Goal: Check status: Check status

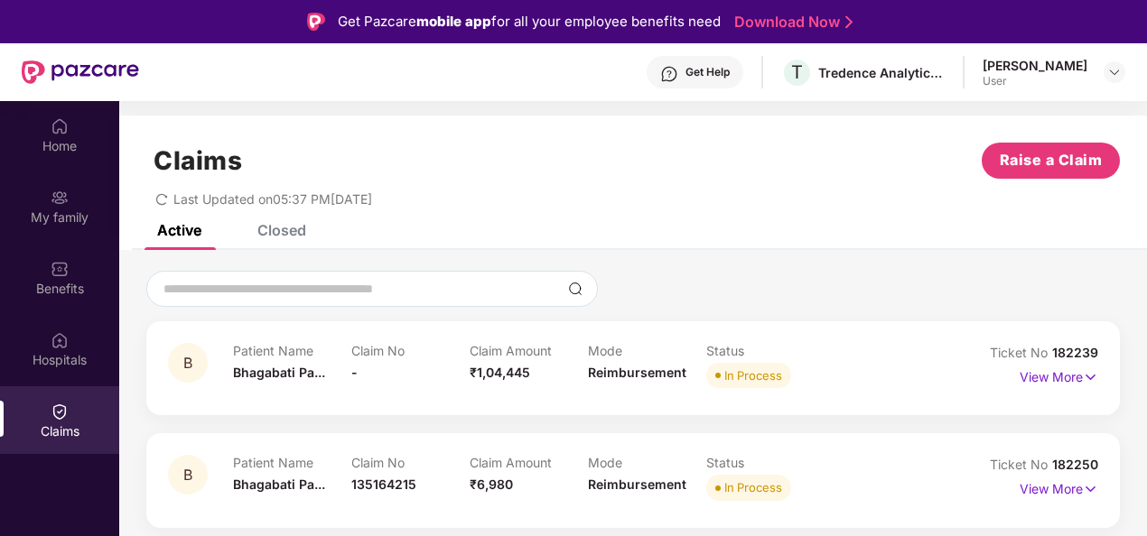
scroll to position [101, 0]
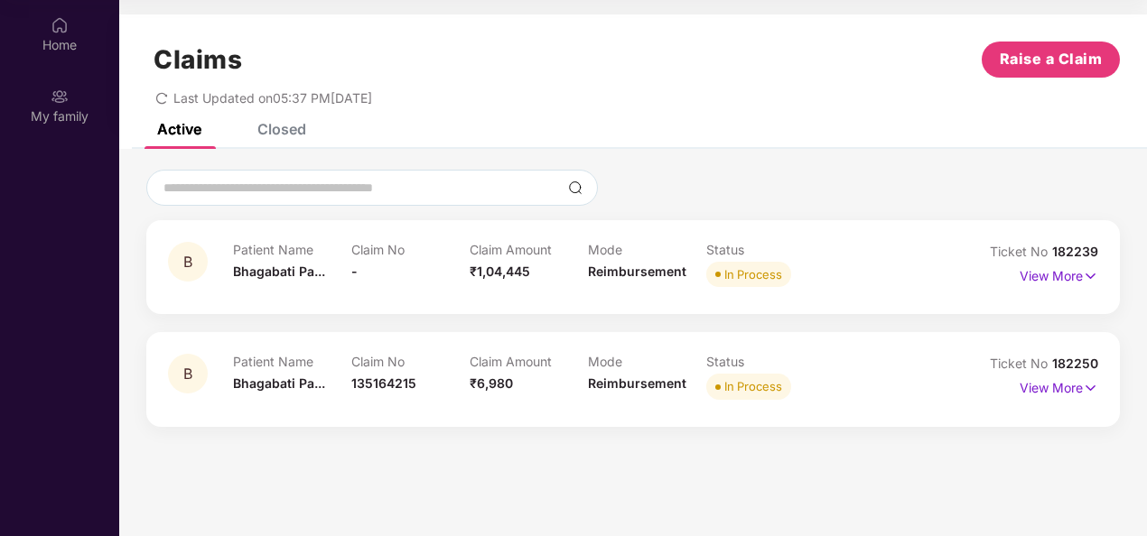
scroll to position [101, 0]
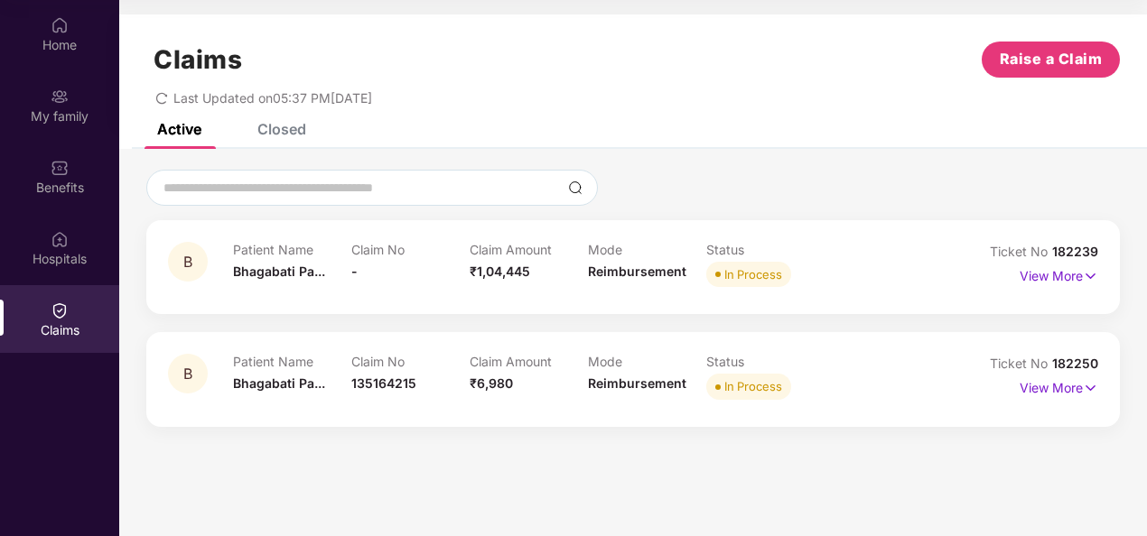
click at [672, 265] on span "Reimbursement" at bounding box center [637, 271] width 98 height 15
click at [1085, 273] on img at bounding box center [1090, 276] width 15 height 20
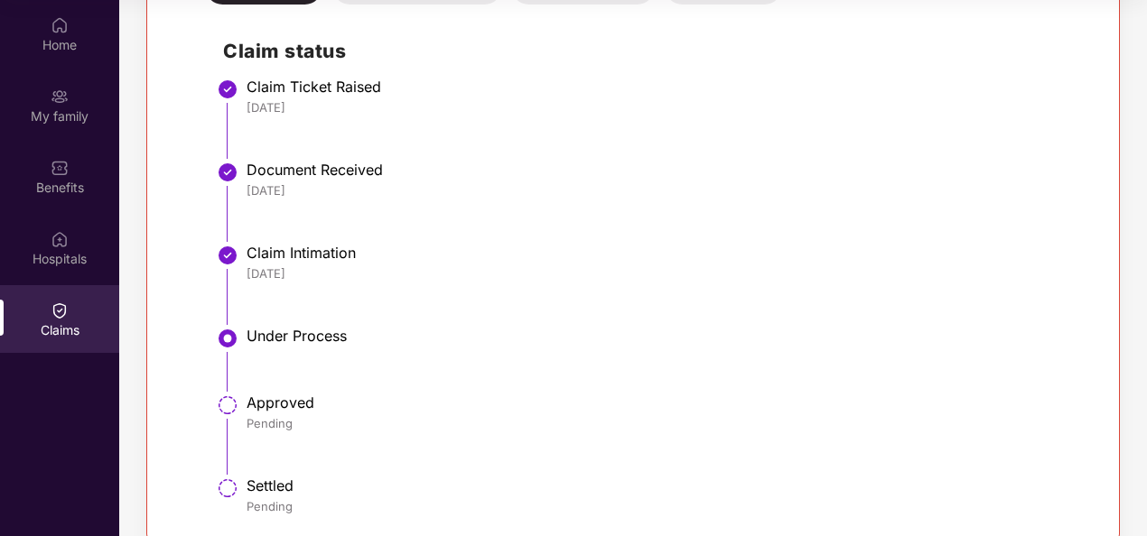
scroll to position [408, 0]
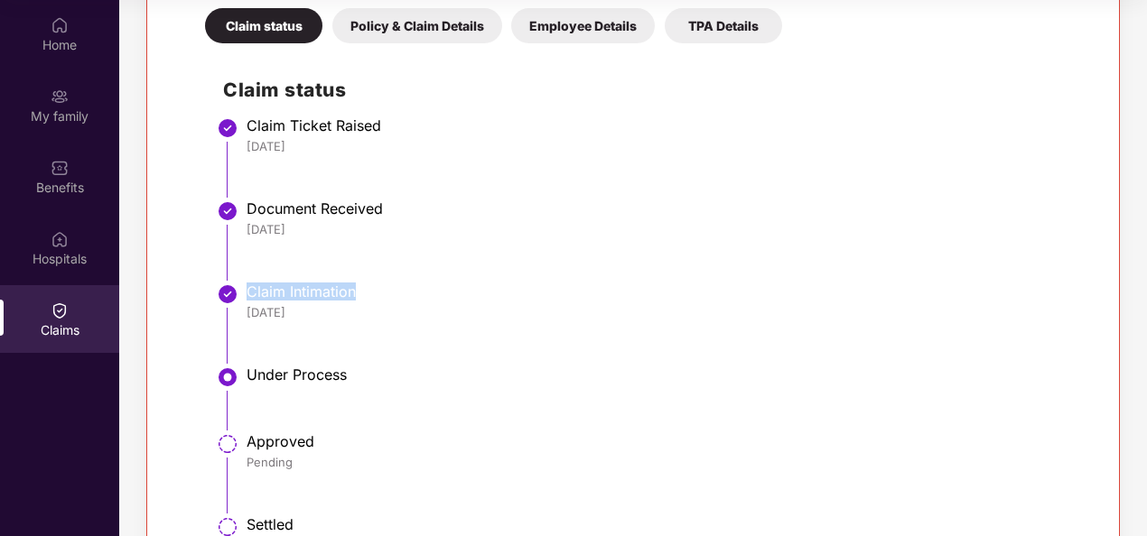
drag, startPoint x: 365, startPoint y: 289, endPoint x: 249, endPoint y: 283, distance: 115.8
click at [249, 283] on div "Claim Intimation" at bounding box center [663, 292] width 833 height 18
copy div "Claim Intimation"
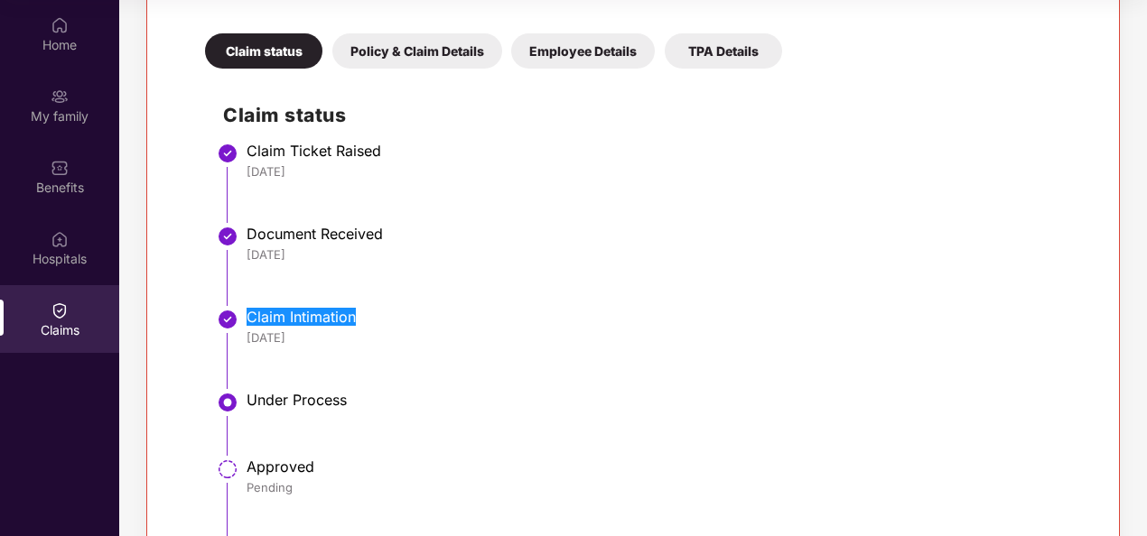
scroll to position [228, 0]
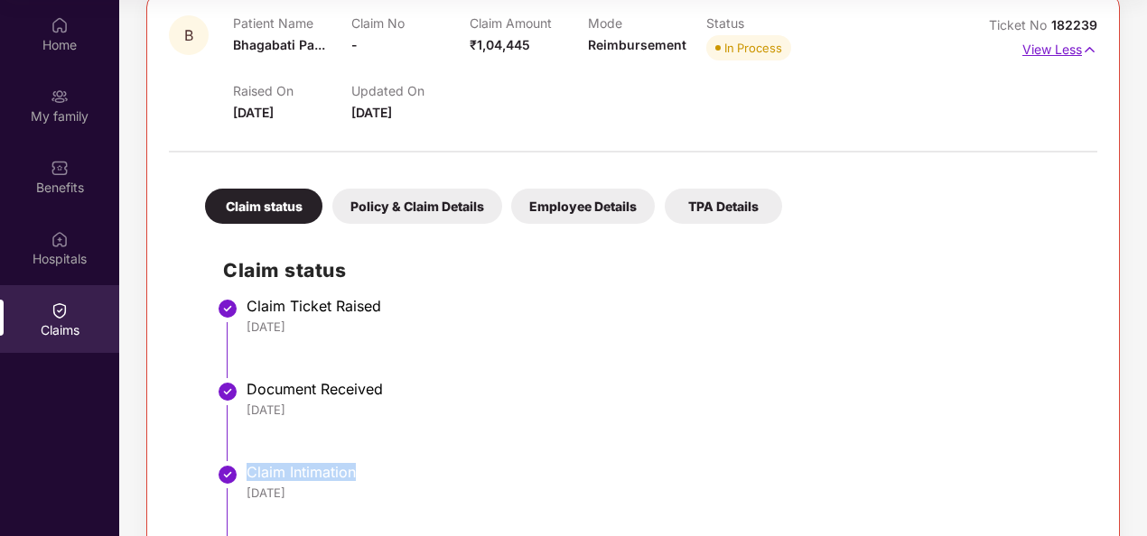
click at [1089, 50] on img at bounding box center [1089, 50] width 15 height 20
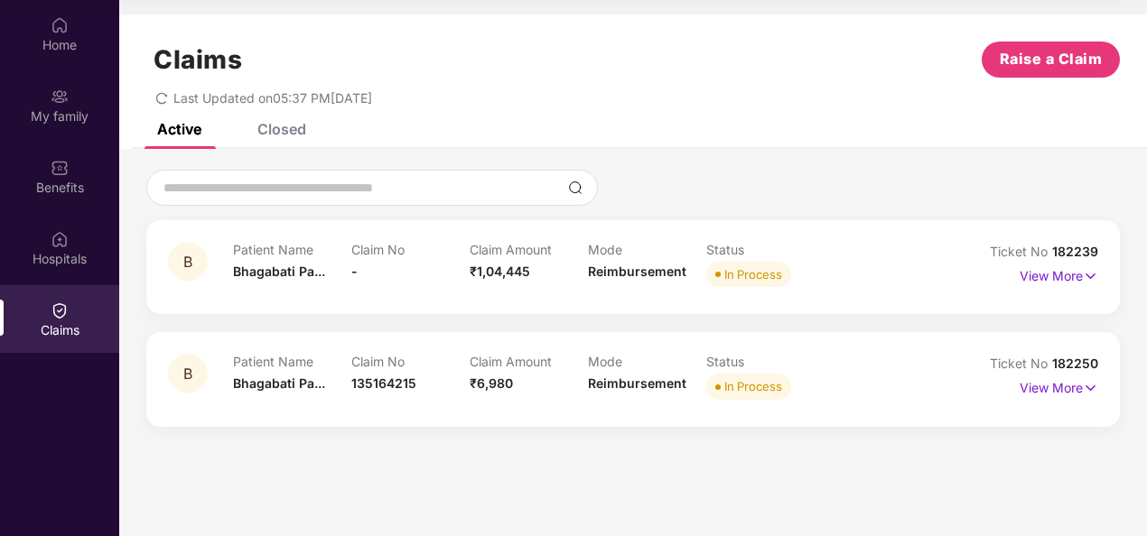
scroll to position [0, 0]
click at [1093, 389] on img at bounding box center [1090, 388] width 15 height 20
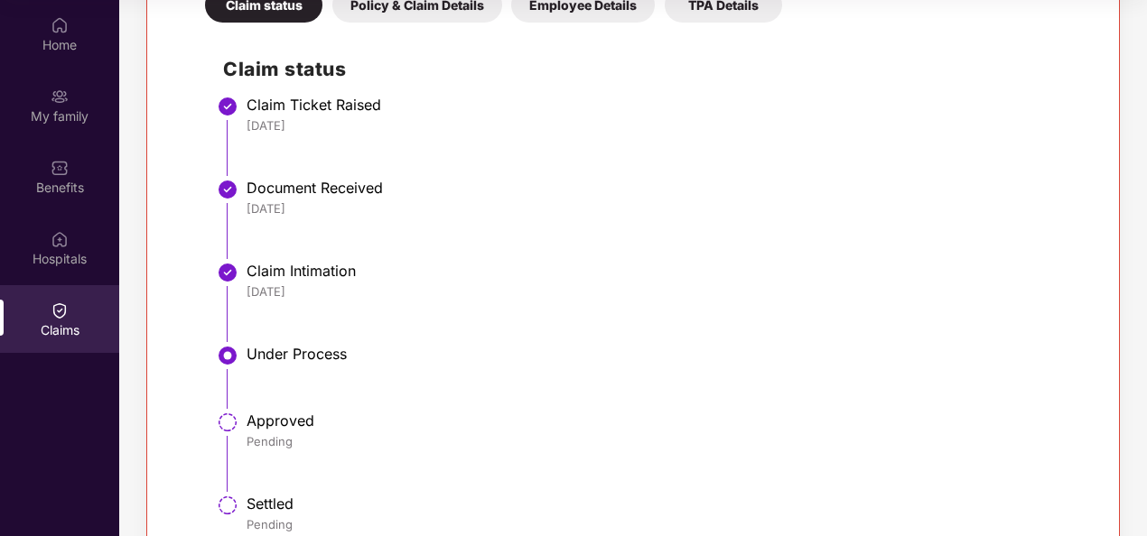
scroll to position [361, 0]
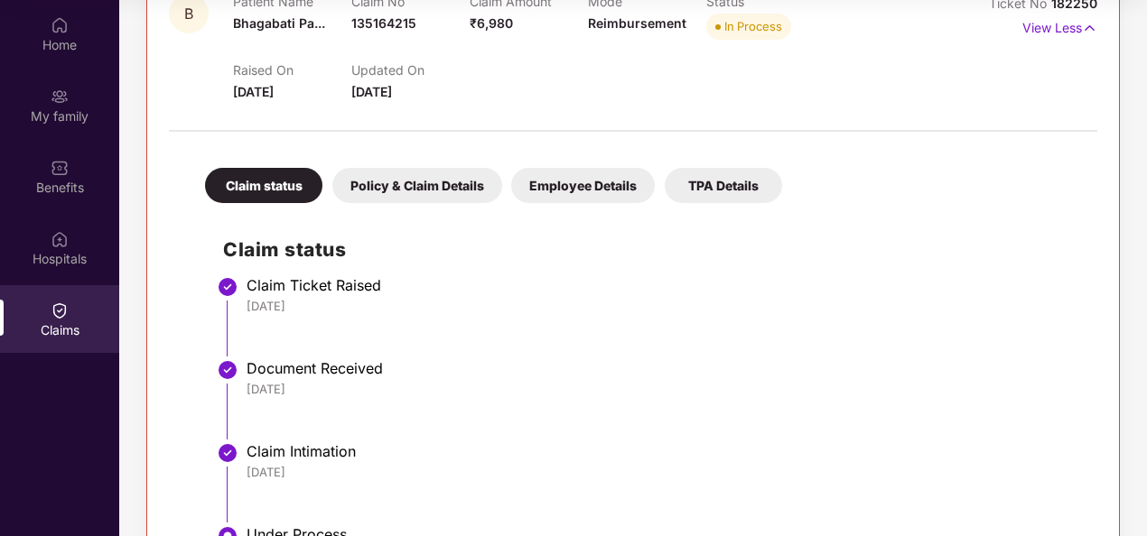
drag, startPoint x: 243, startPoint y: 472, endPoint x: 530, endPoint y: 286, distance: 342.2
click at [698, 345] on li "Claim Ticket Raised 08 Oct 2025" at bounding box center [651, 324] width 856 height 83
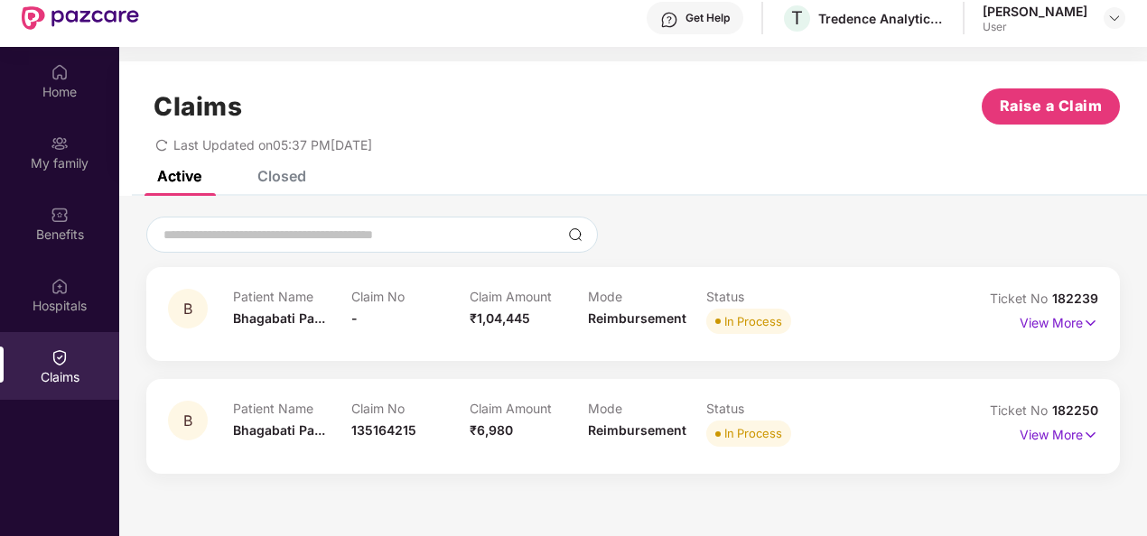
scroll to position [90, 0]
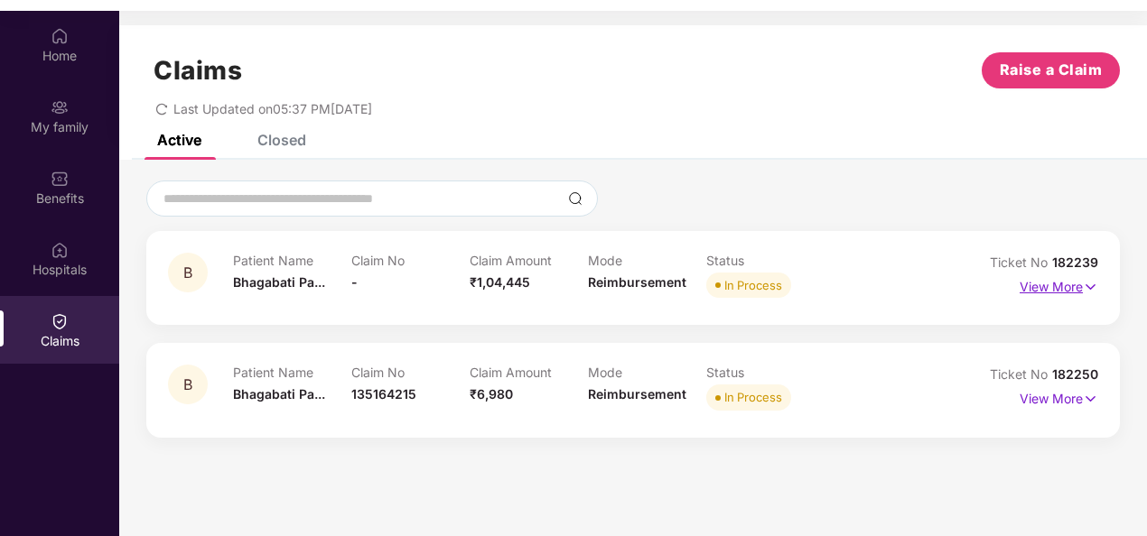
click at [1079, 290] on p "View More" at bounding box center [1059, 285] width 79 height 24
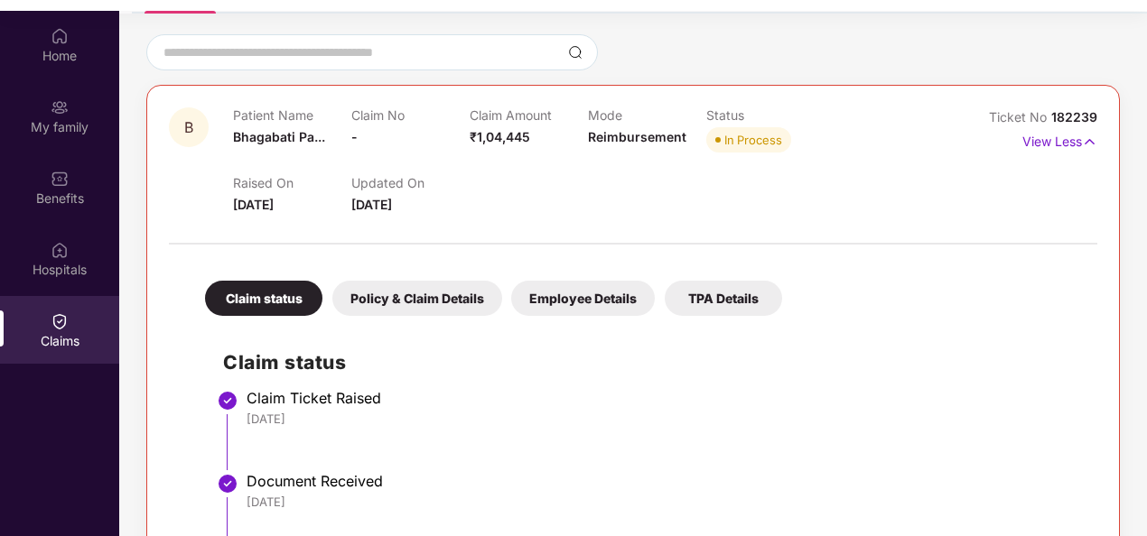
scroll to position [361, 0]
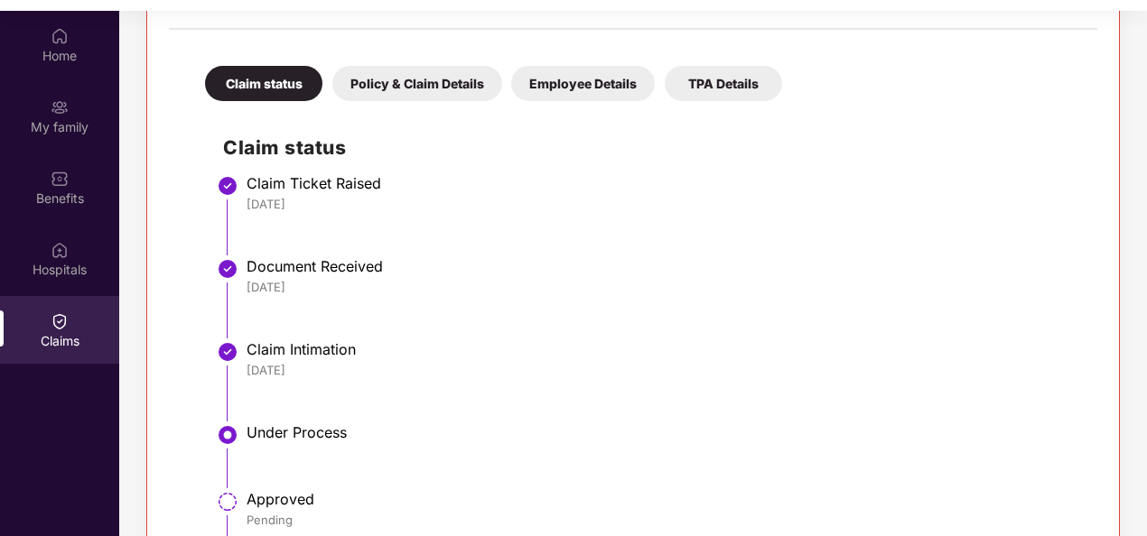
click at [435, 87] on div "Policy & Claim Details" at bounding box center [417, 83] width 170 height 35
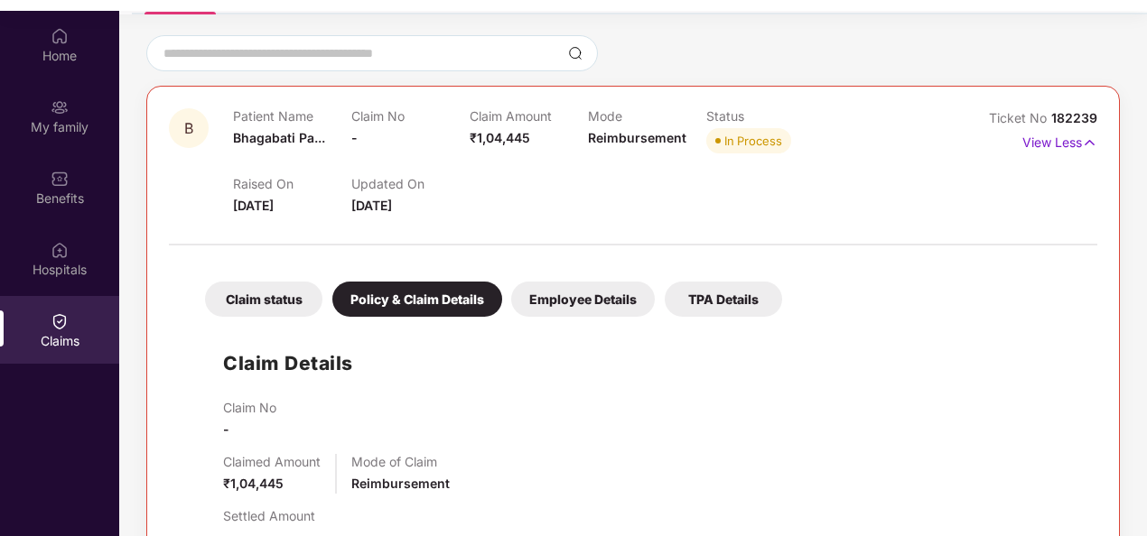
scroll to position [0, 0]
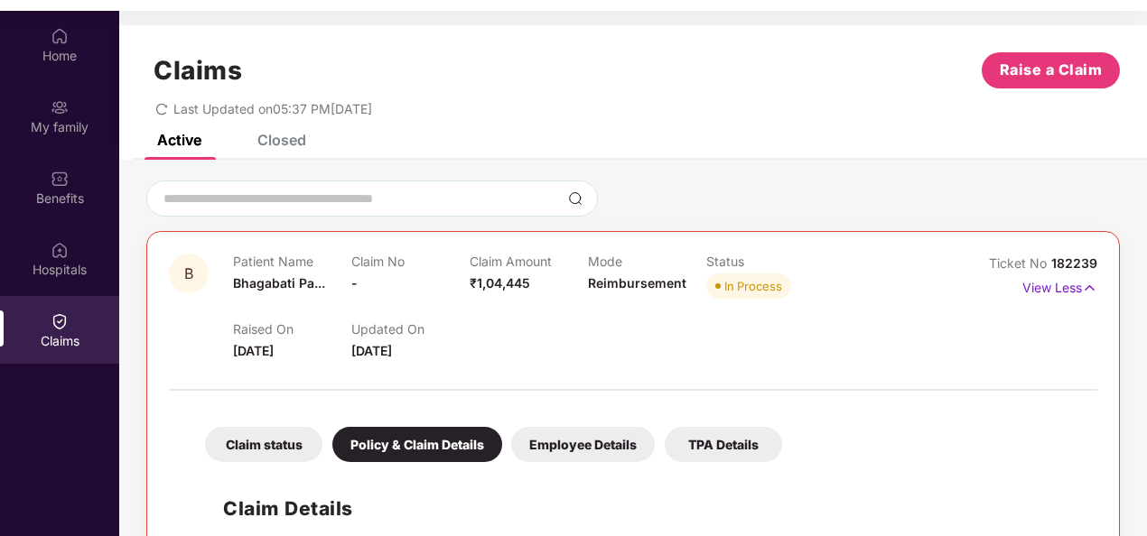
click at [613, 440] on div "Employee Details" at bounding box center [583, 444] width 144 height 35
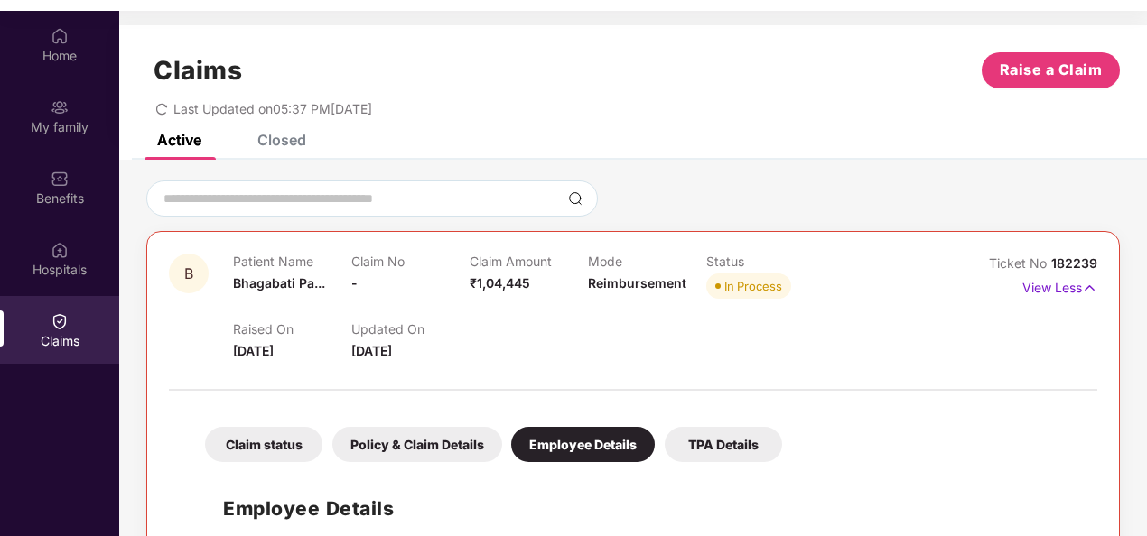
click at [750, 441] on div "TPA Details" at bounding box center [723, 444] width 117 height 35
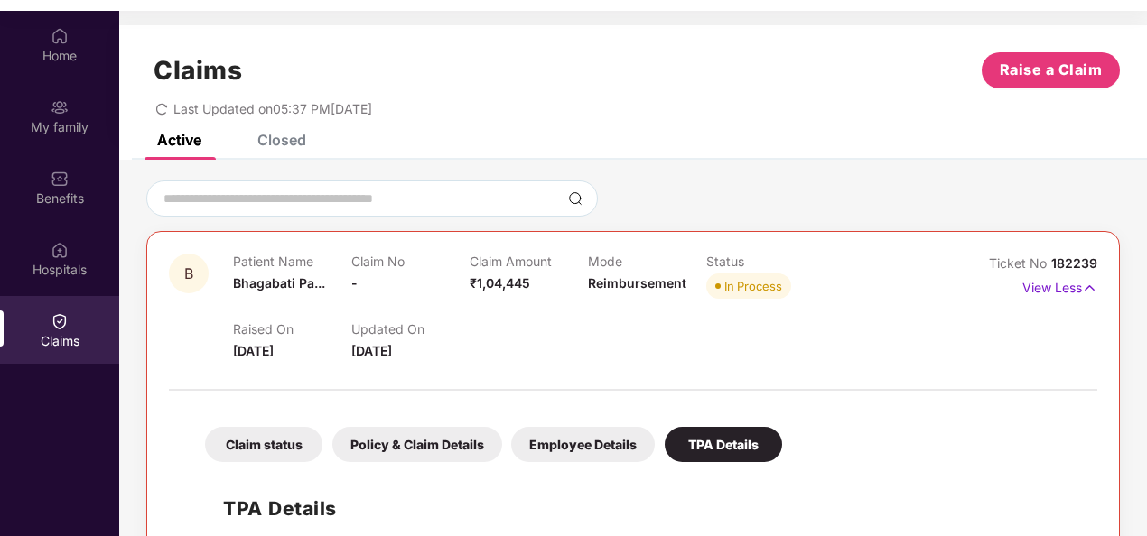
click at [280, 138] on div "Closed" at bounding box center [281, 140] width 49 height 18
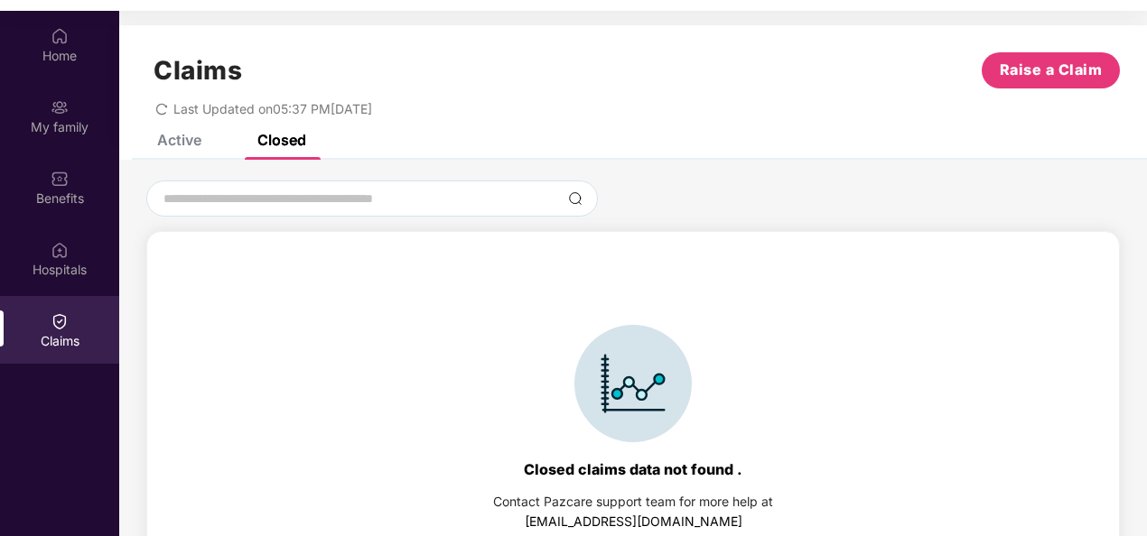
click at [175, 141] on div "Active" at bounding box center [179, 140] width 44 height 18
